Goal: Information Seeking & Learning: Learn about a topic

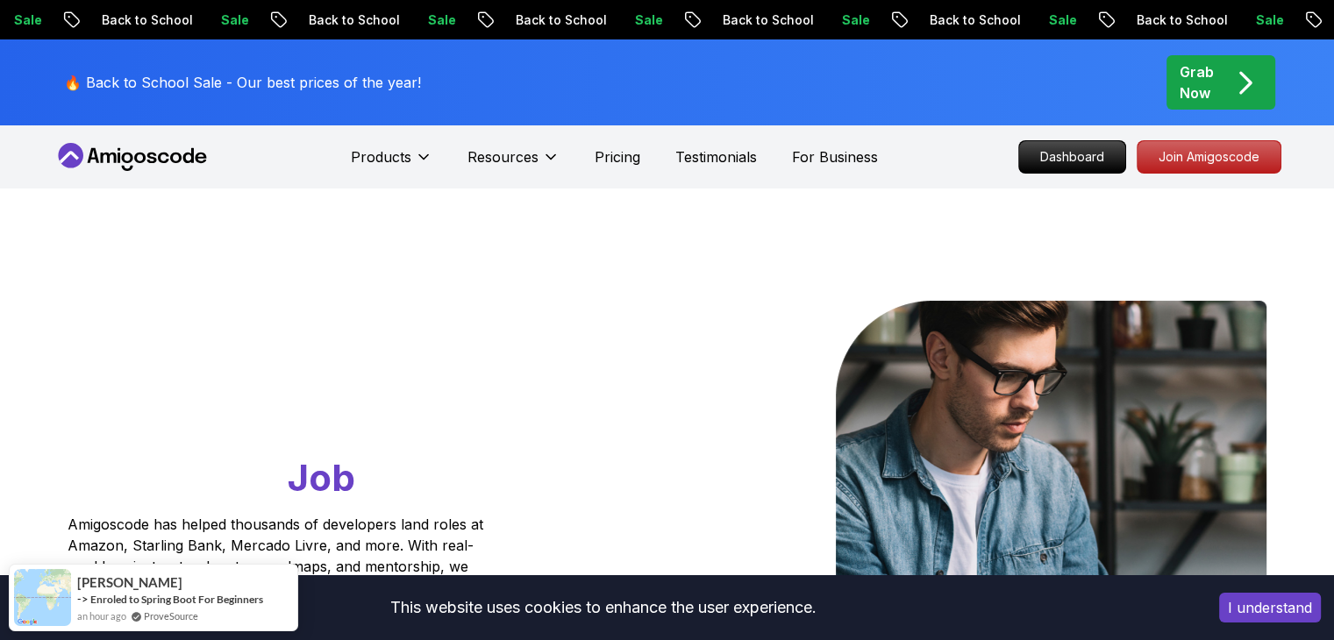
click at [1294, 613] on button "I understand" at bounding box center [1270, 608] width 102 height 30
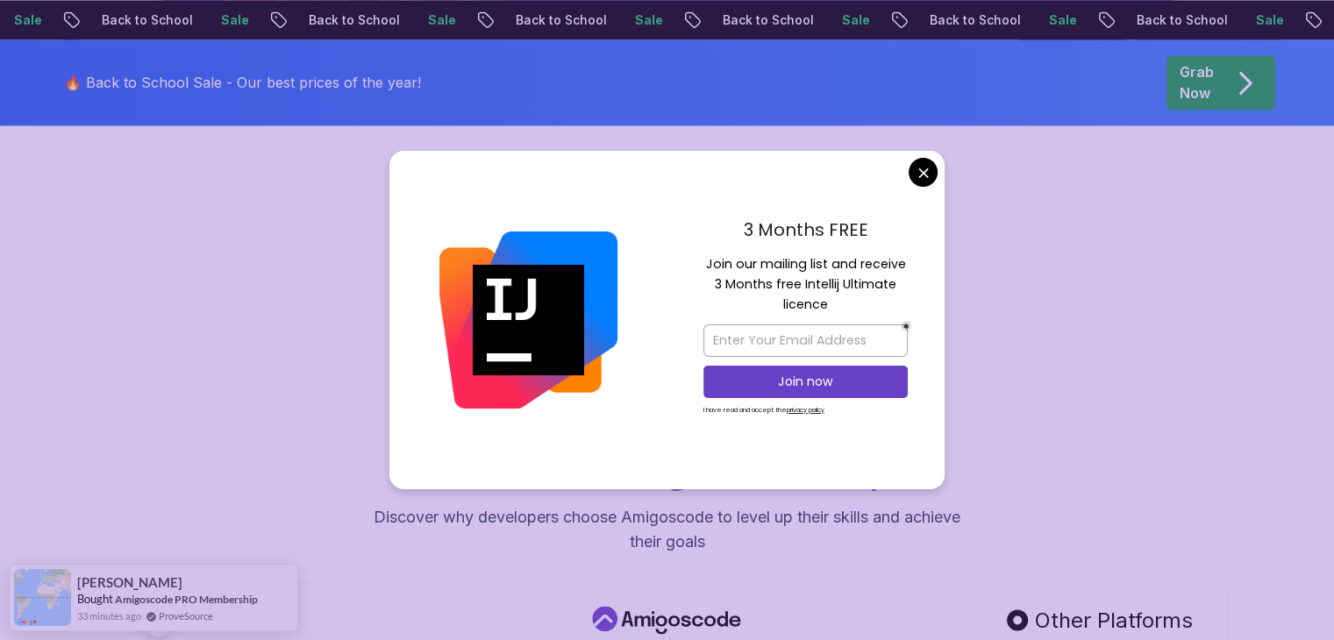
scroll to position [2961, 0]
click at [830, 332] on input "email" at bounding box center [805, 340] width 204 height 32
type input "[EMAIL_ADDRESS][DOMAIN_NAME]"
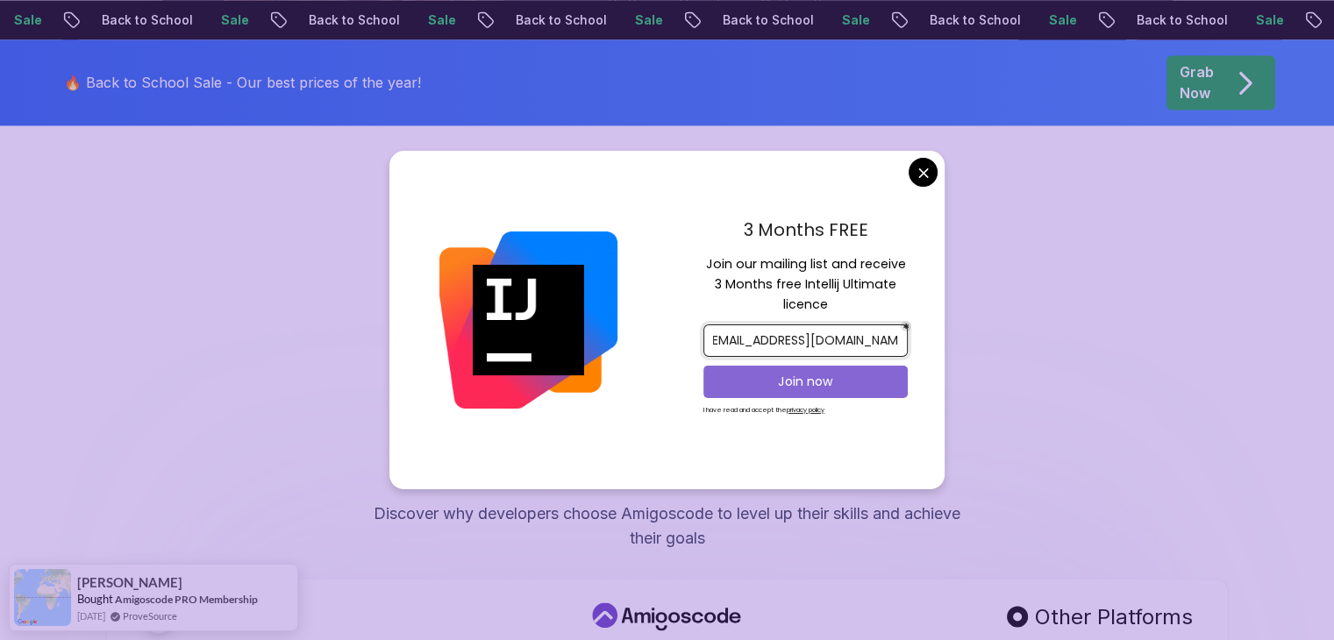
scroll to position [0, 0]
click at [823, 387] on p "Join now" at bounding box center [806, 382] width 166 height 18
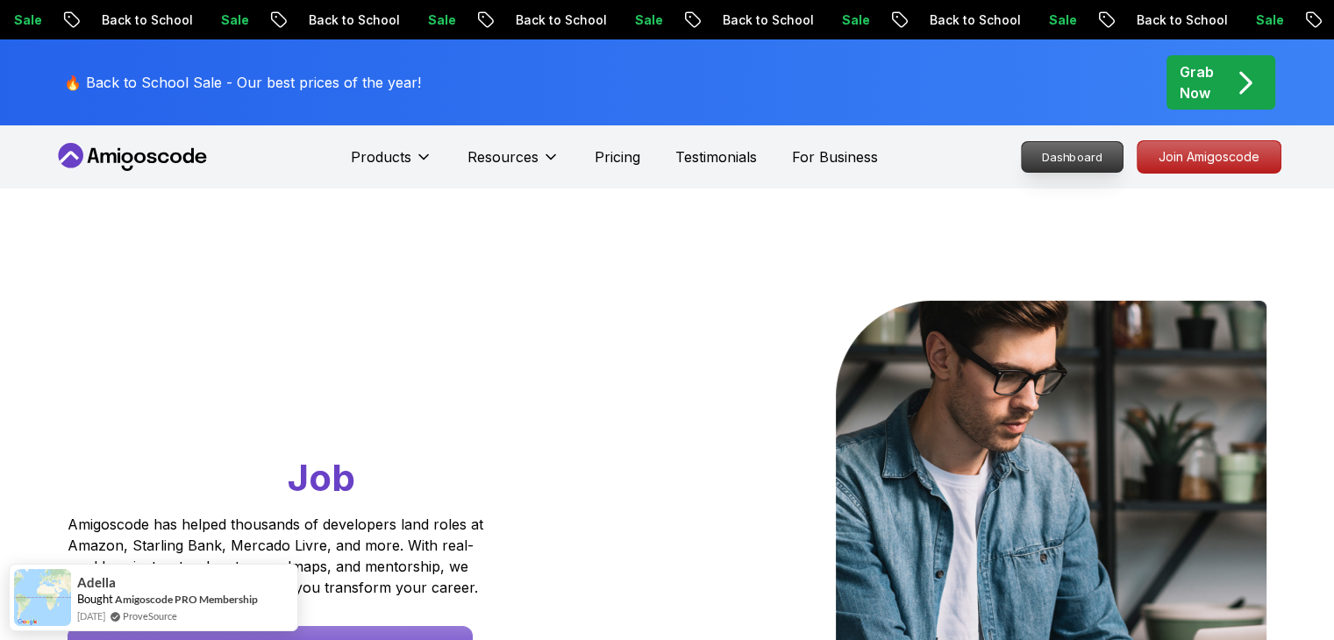
click at [1073, 160] on p "Dashboard" at bounding box center [1072, 157] width 101 height 30
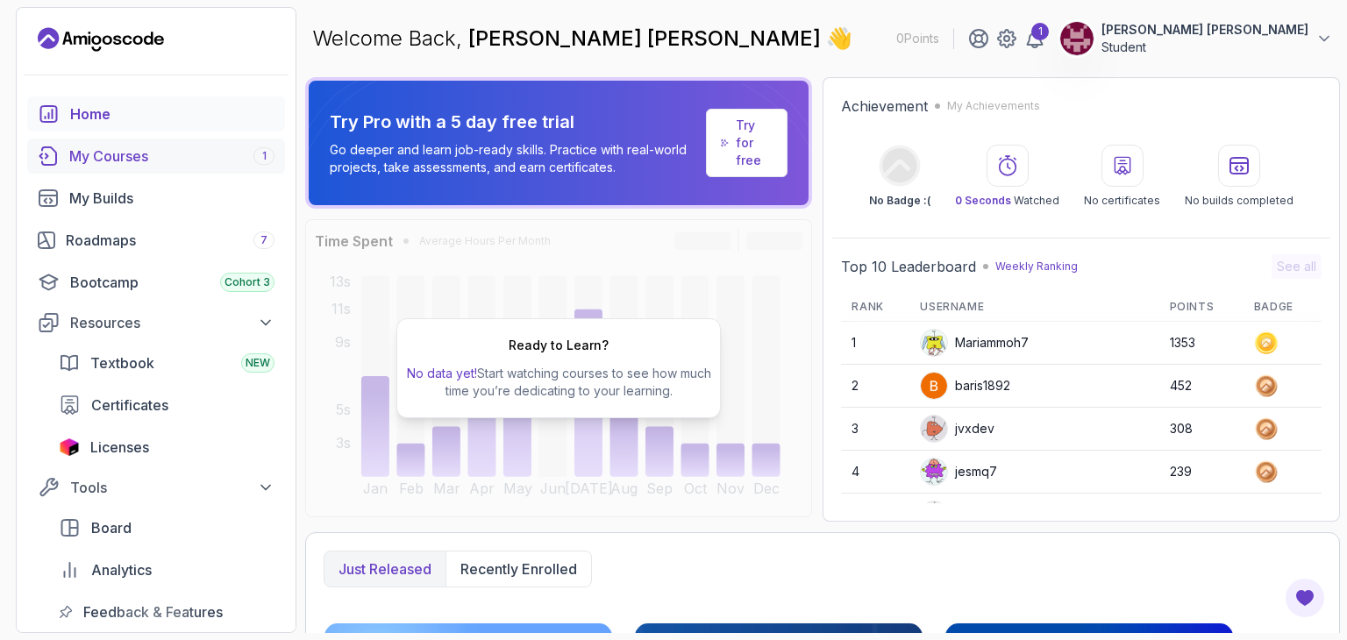
click at [179, 164] on div "My Courses 1" at bounding box center [171, 156] width 205 height 21
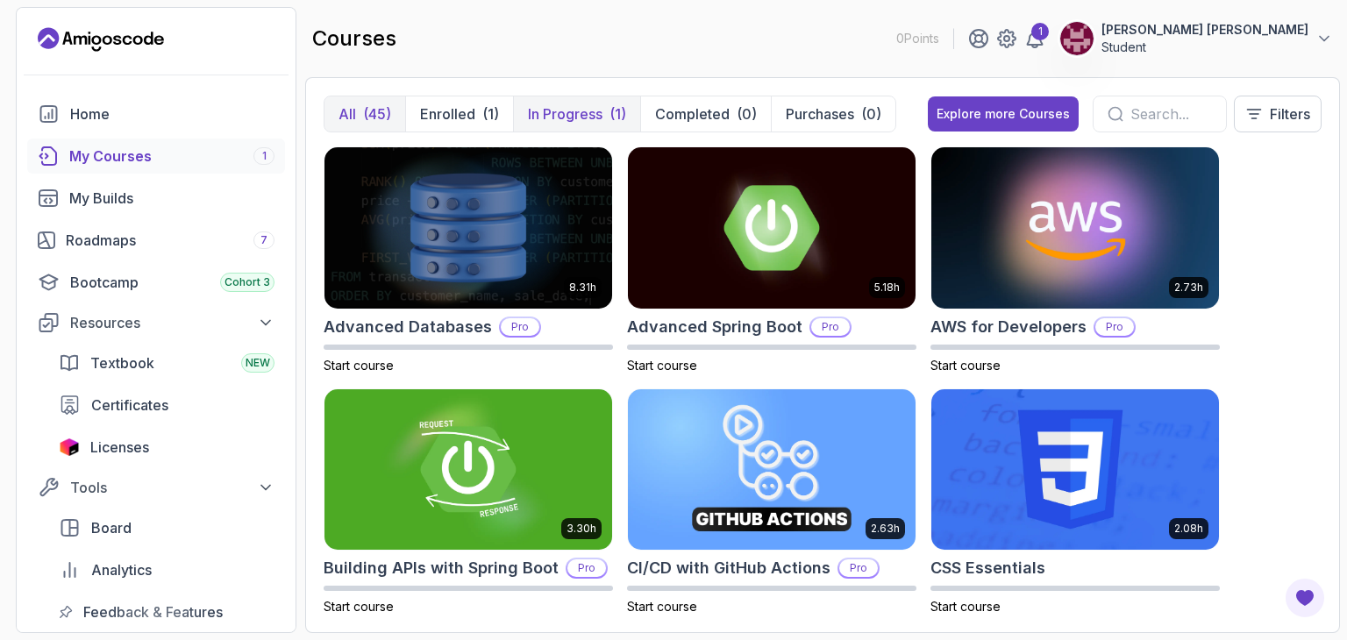
click at [586, 125] on button "In Progress (1)" at bounding box center [576, 113] width 127 height 35
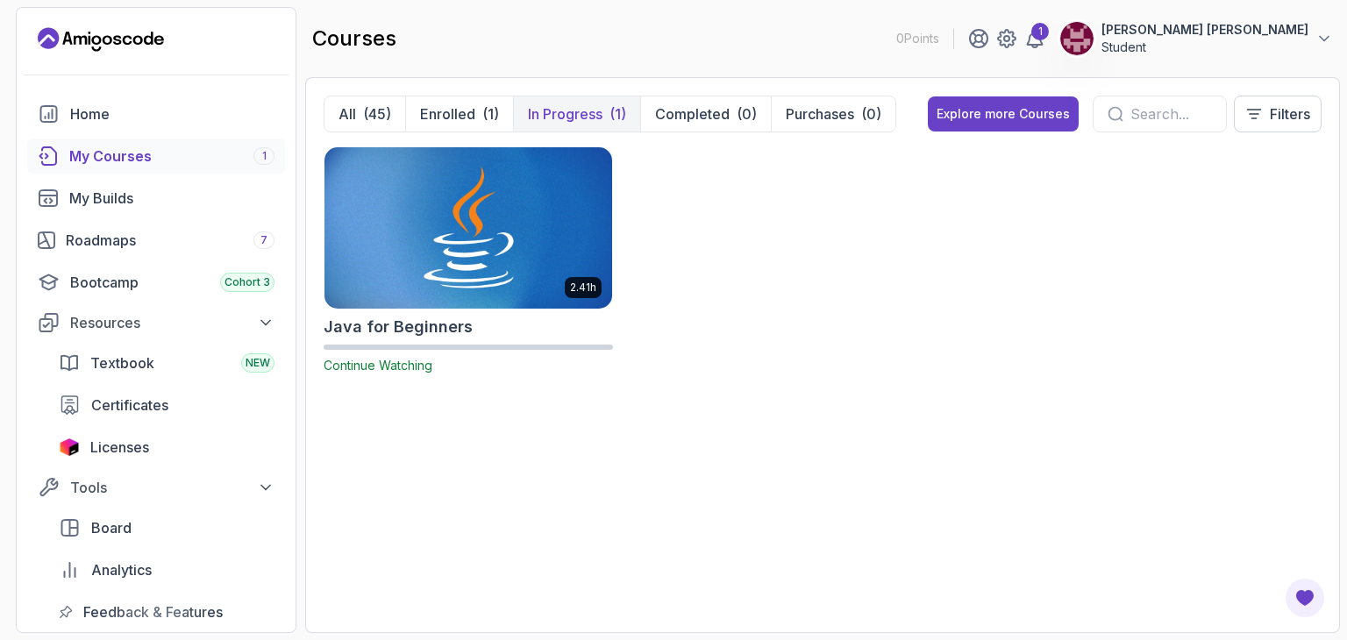
click at [509, 286] on img at bounding box center [468, 227] width 302 height 169
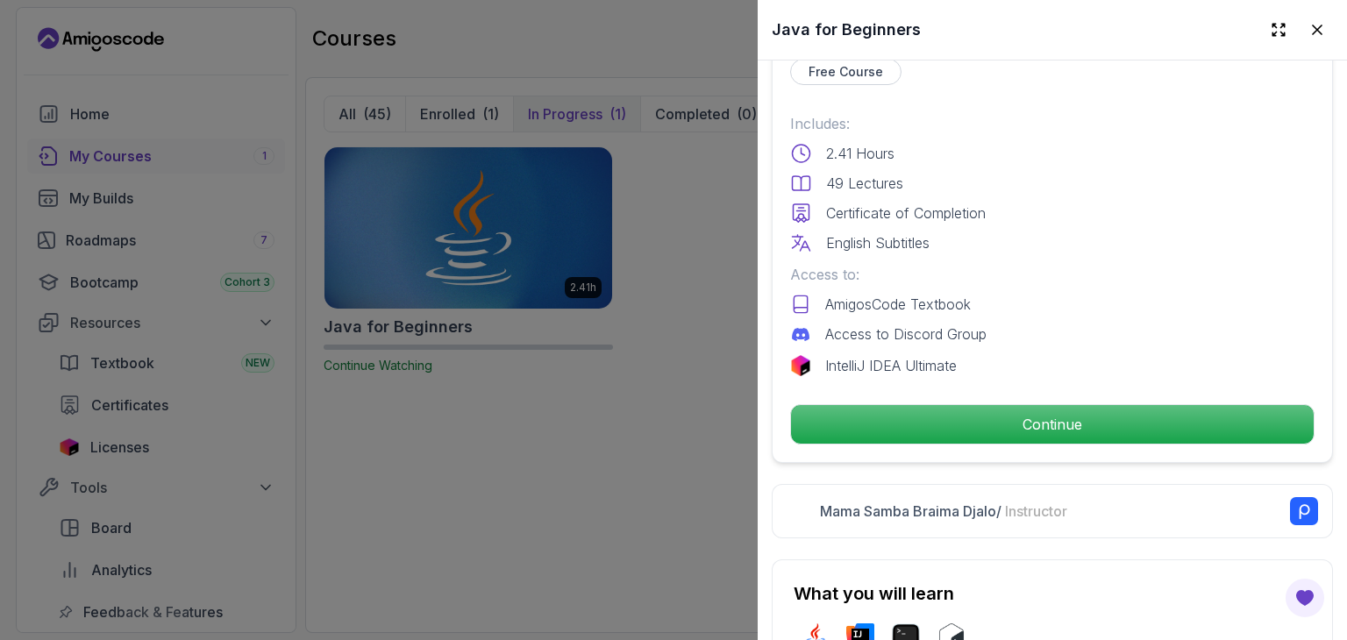
scroll to position [459, 0]
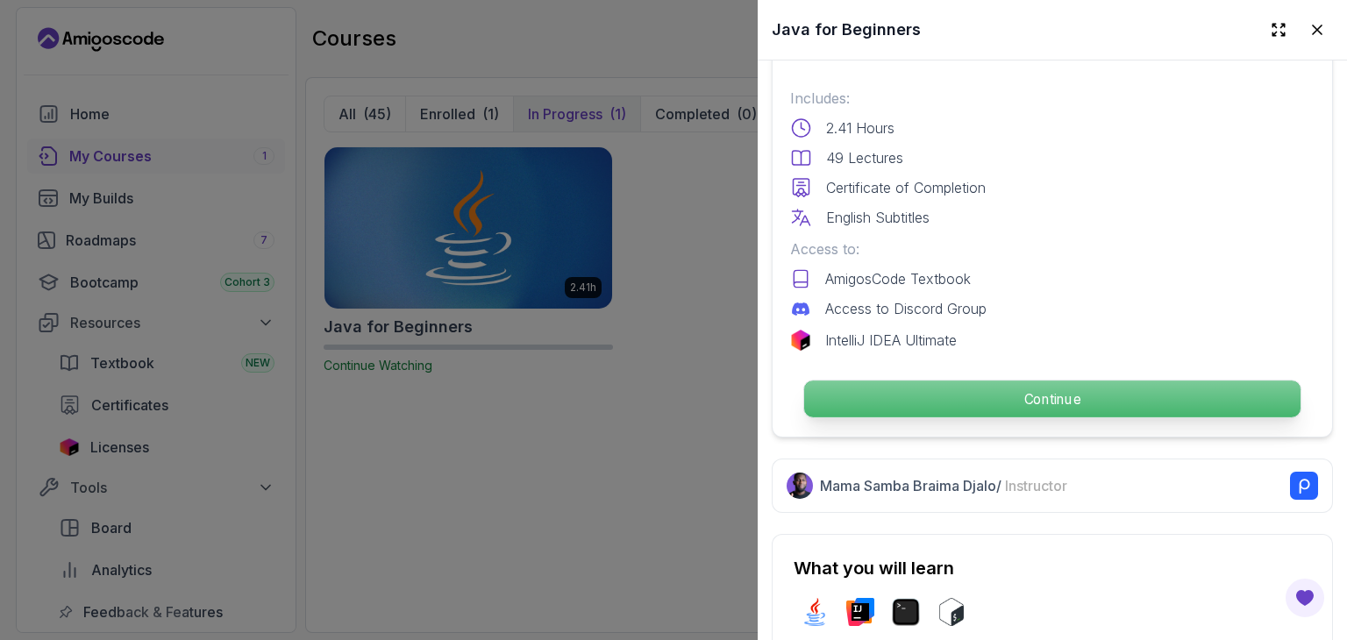
click at [965, 394] on p "Continue" at bounding box center [1052, 399] width 496 height 37
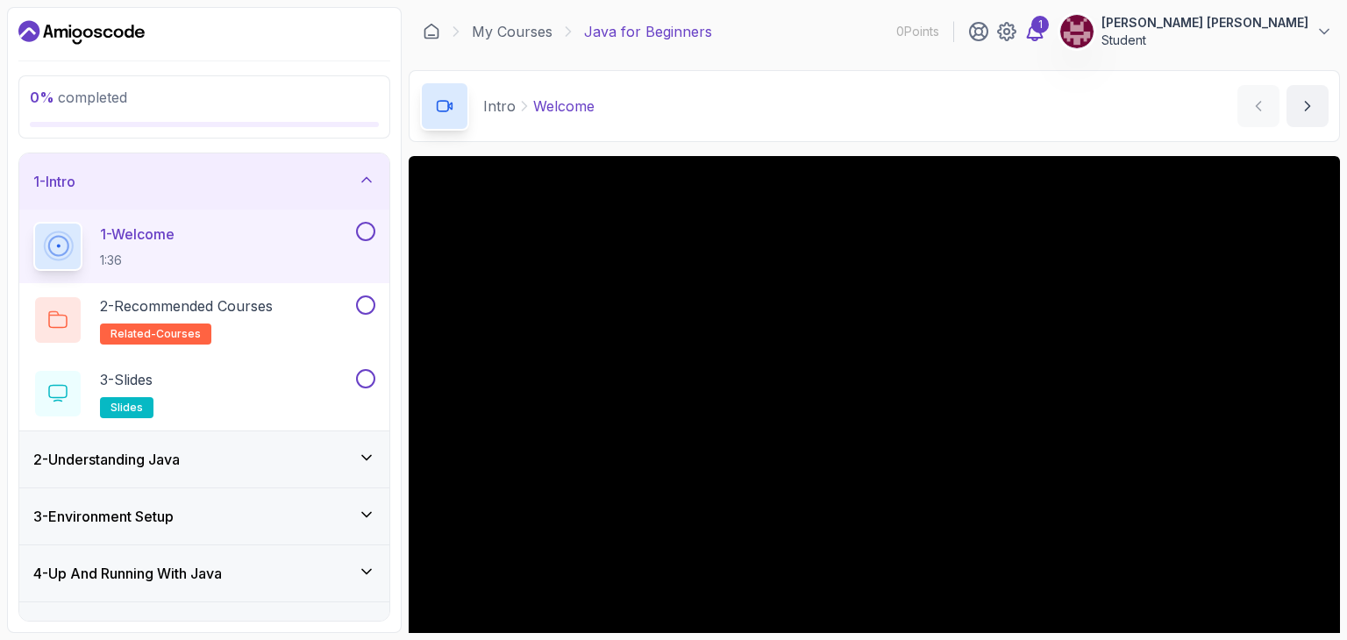
click at [1045, 35] on icon at bounding box center [1034, 31] width 21 height 21
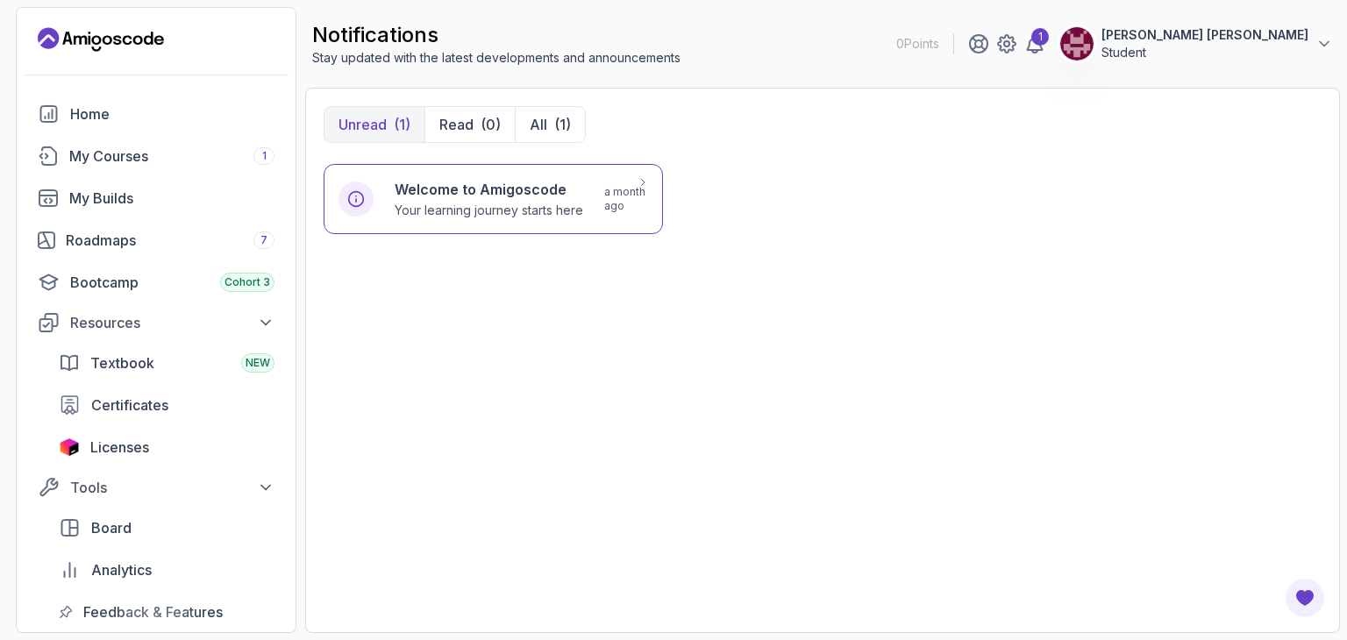
click at [642, 182] on icon at bounding box center [642, 182] width 11 height 11
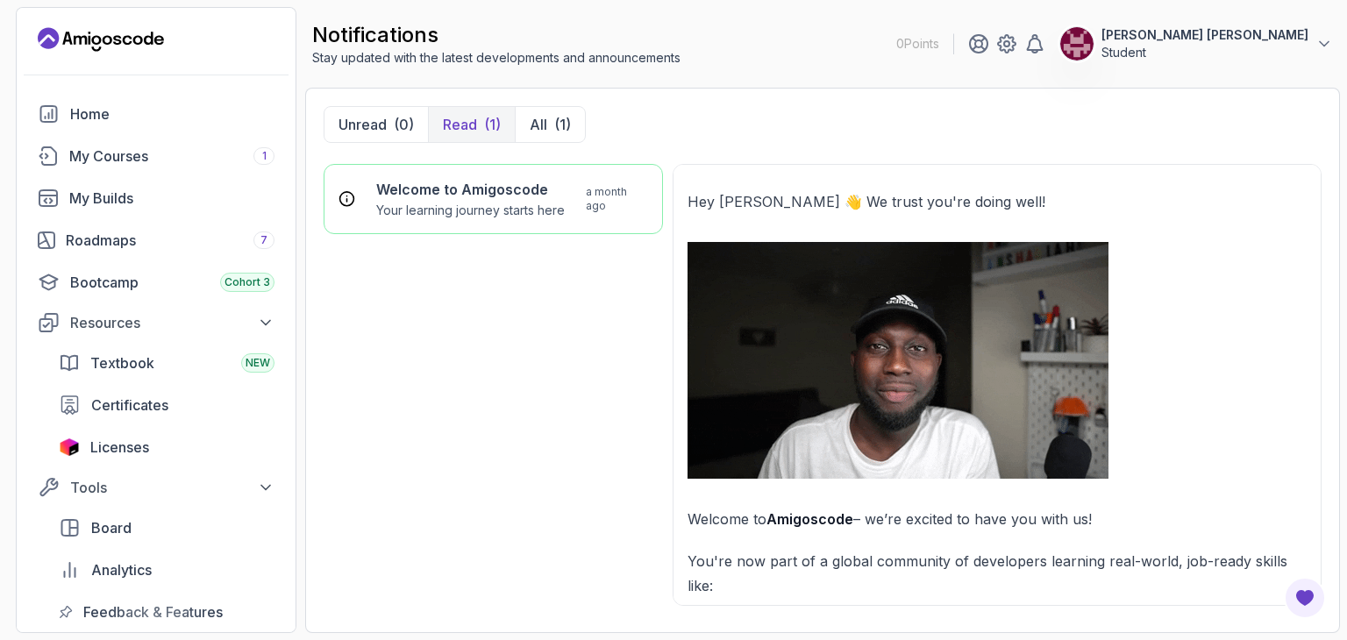
click at [579, 411] on div "Welcome to Amigoscode Your learning journey starts here a month ago" at bounding box center [493, 389] width 339 height 451
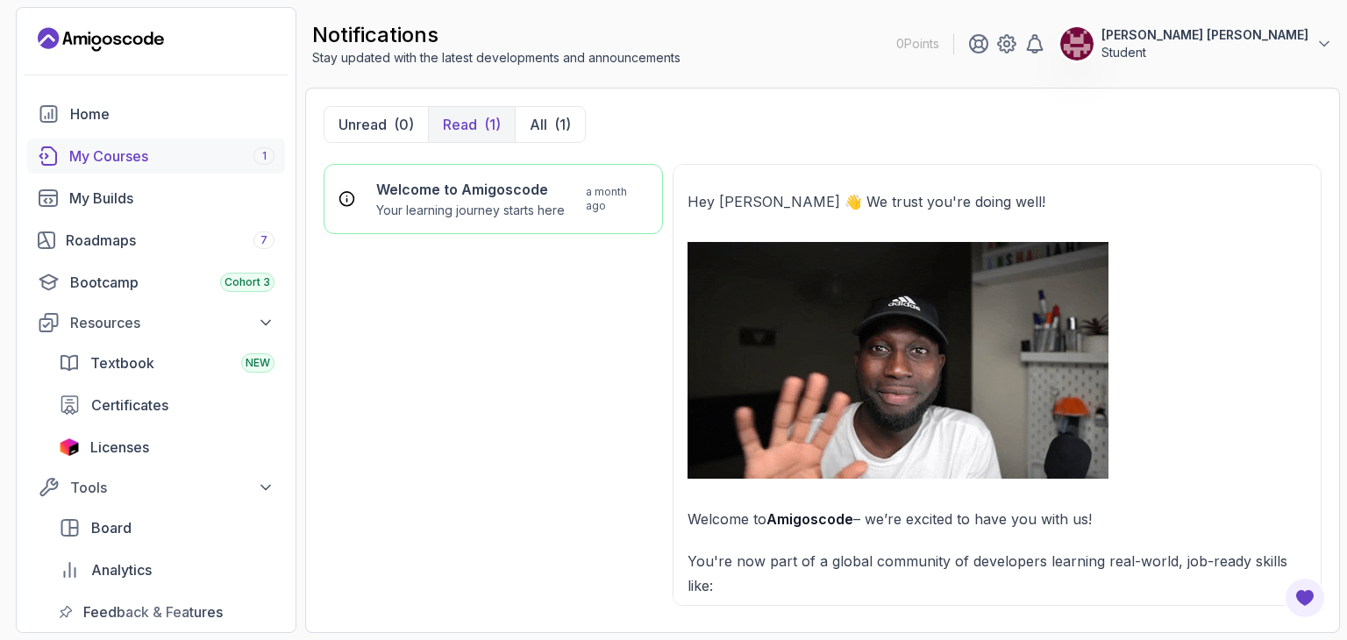
click at [225, 147] on div "My Courses 1" at bounding box center [171, 156] width 205 height 21
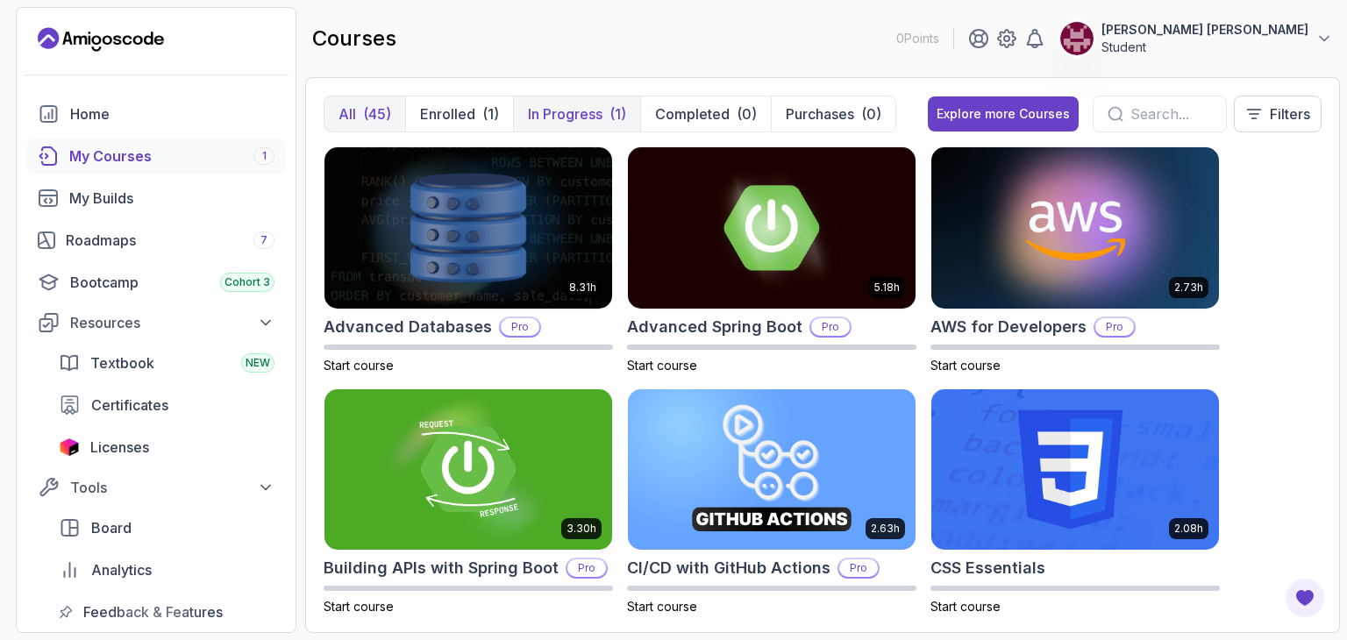
click at [589, 108] on p "In Progress" at bounding box center [565, 113] width 75 height 21
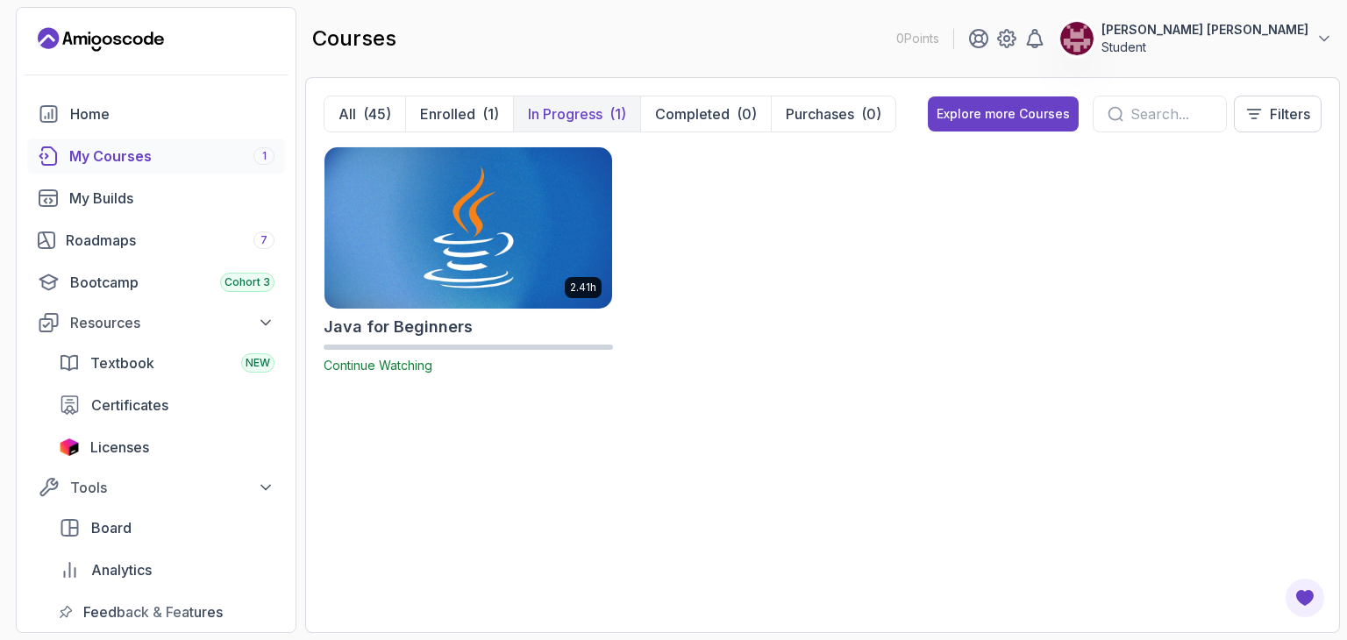
click at [577, 282] on p "2.41h" at bounding box center [583, 288] width 26 height 14
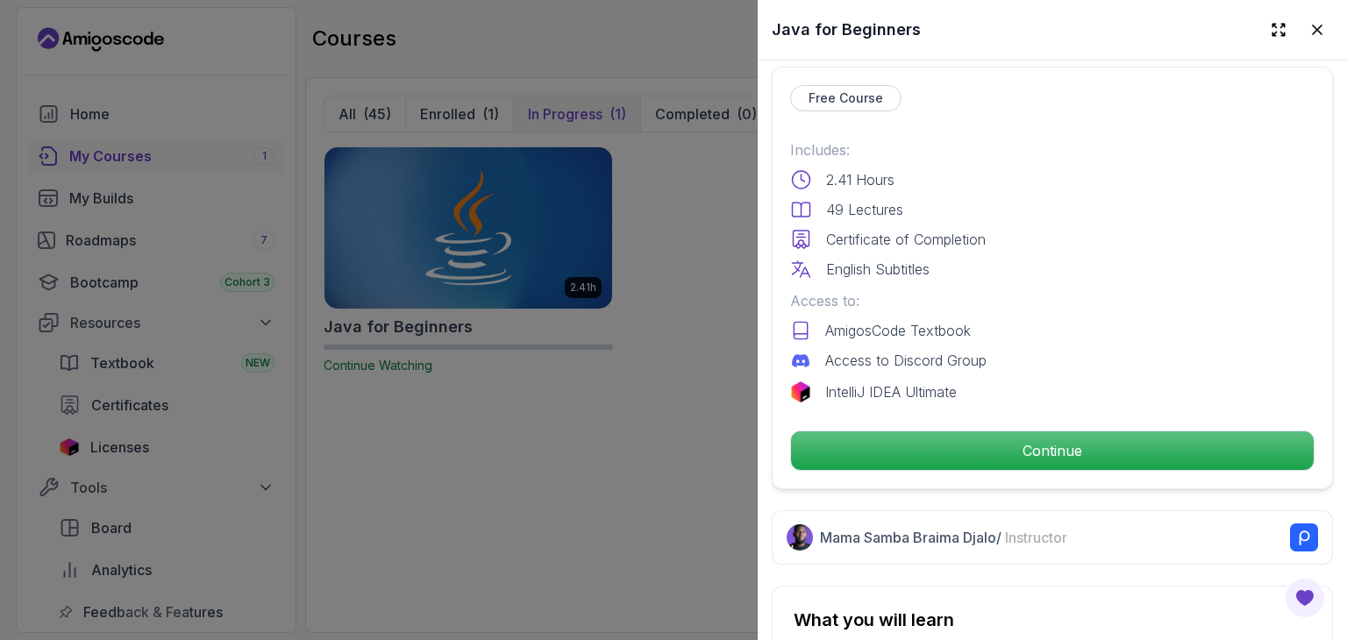
scroll to position [439, 0]
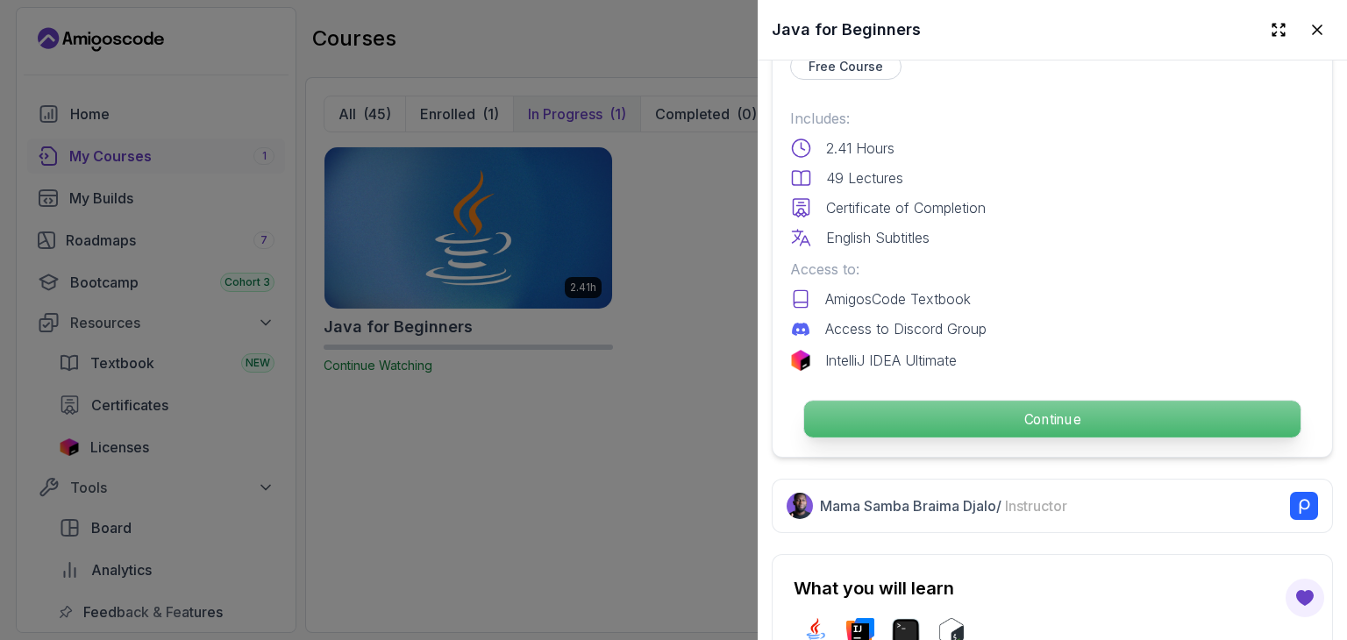
click at [1000, 424] on p "Continue" at bounding box center [1052, 419] width 496 height 37
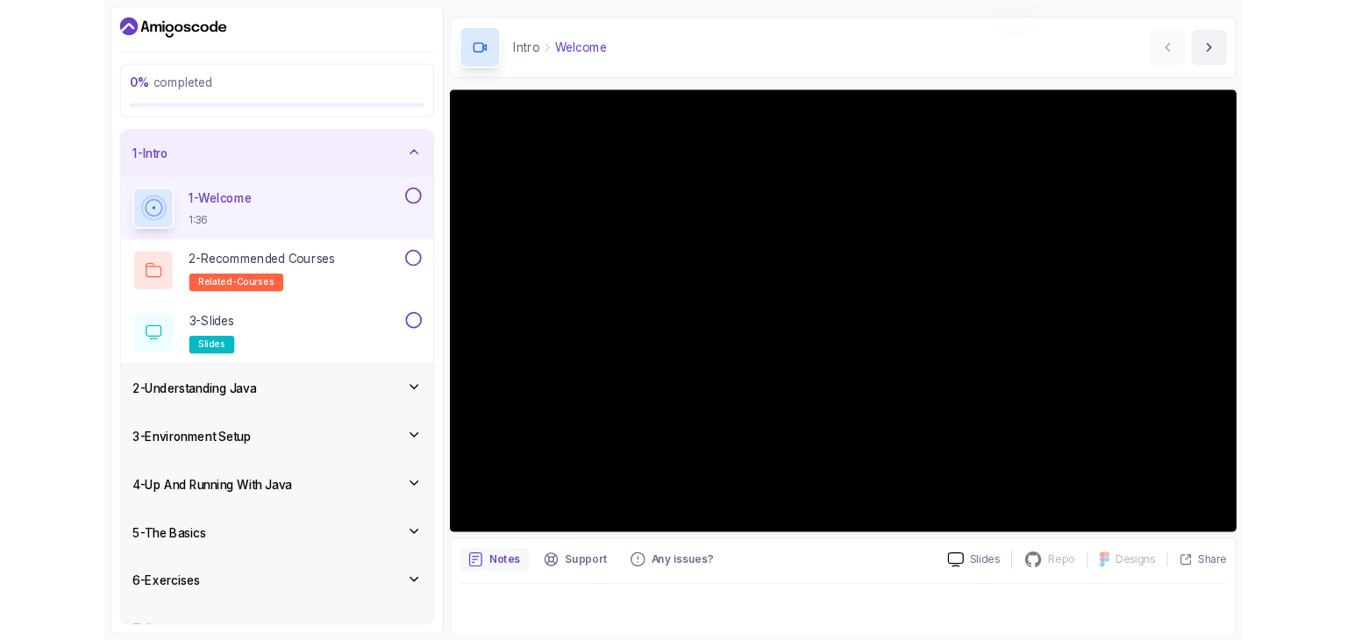
scroll to position [168, 0]
